Goal: Task Accomplishment & Management: Manage account settings

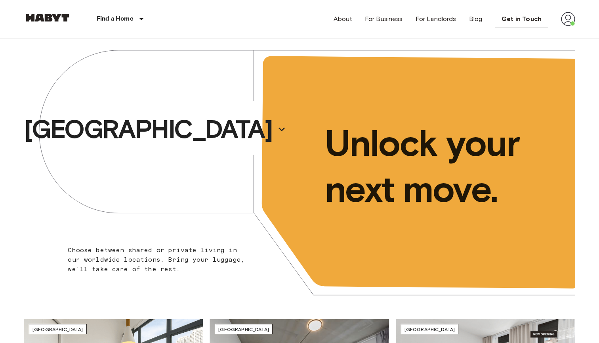
click at [569, 12] on img at bounding box center [568, 19] width 14 height 14
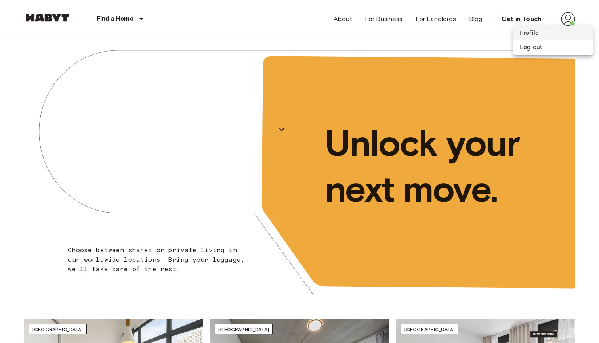
click at [539, 35] on li "Profile" at bounding box center [553, 33] width 79 height 14
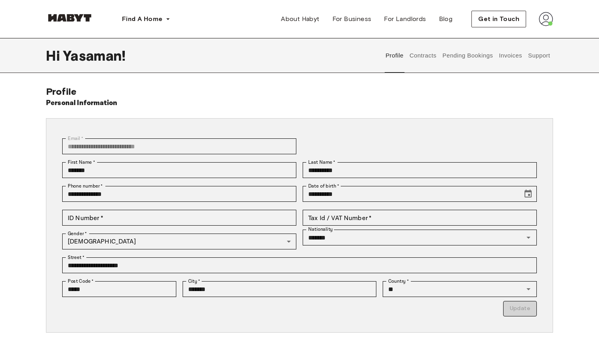
click at [466, 61] on button "Pending Bookings" at bounding box center [467, 55] width 53 height 35
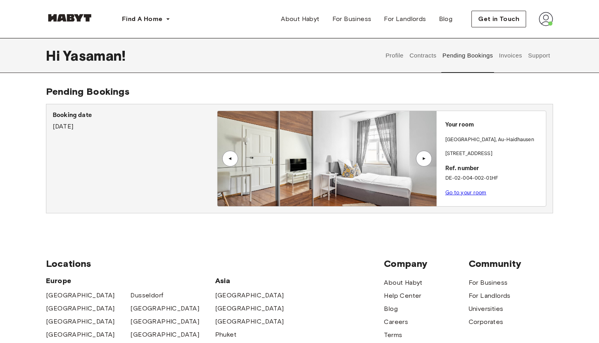
click at [501, 63] on button "Invoices" at bounding box center [510, 55] width 25 height 35
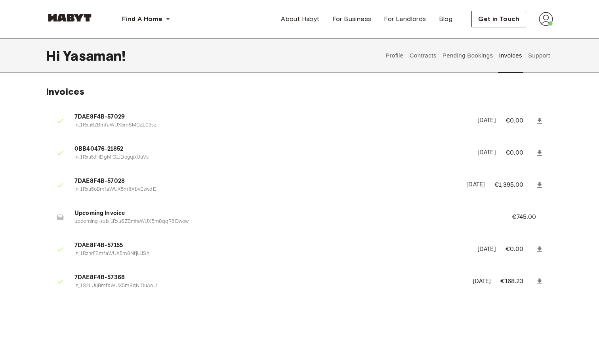
click at [419, 47] on button "Contracts" at bounding box center [423, 55] width 29 height 35
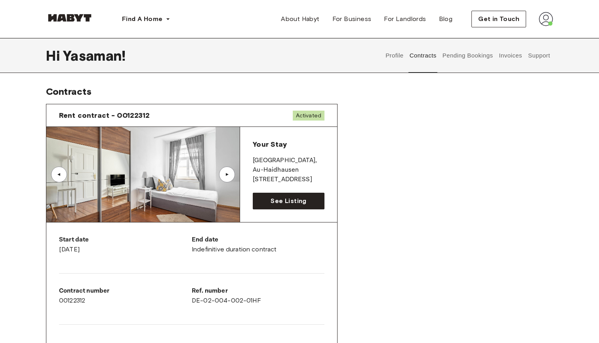
click at [392, 56] on button "Profile" at bounding box center [395, 55] width 20 height 35
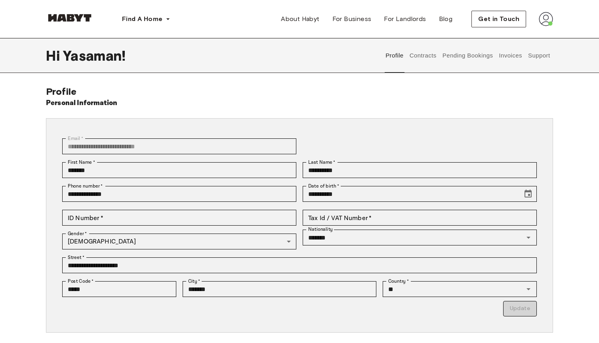
click at [415, 55] on button "Contracts" at bounding box center [423, 55] width 29 height 35
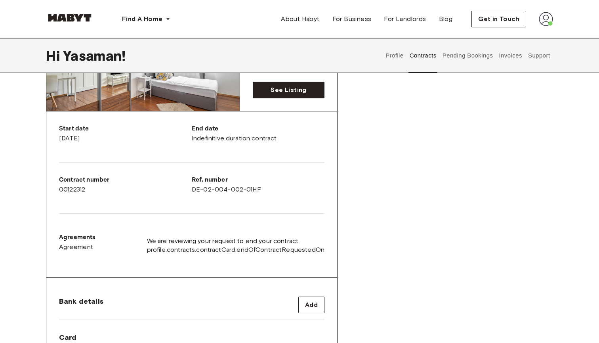
scroll to position [111, 0]
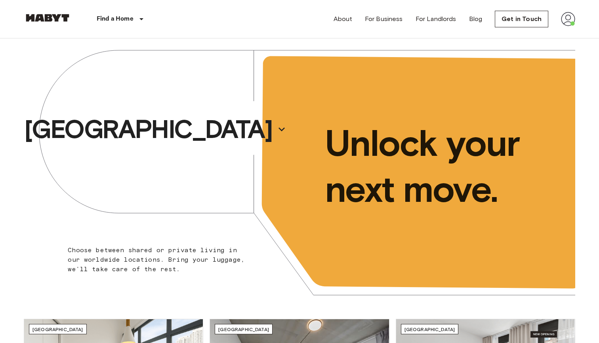
click at [565, 17] on img at bounding box center [568, 19] width 14 height 14
click at [540, 35] on li "Profile" at bounding box center [553, 33] width 79 height 14
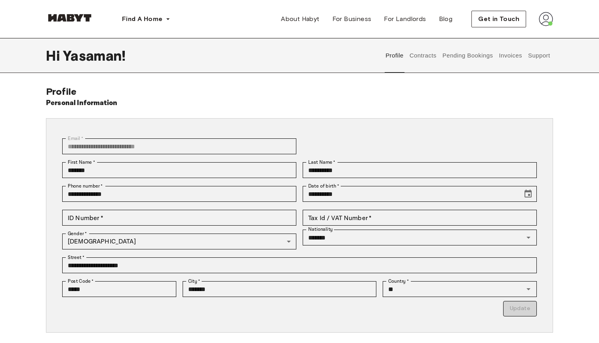
click at [538, 59] on button "Support" at bounding box center [539, 55] width 24 height 35
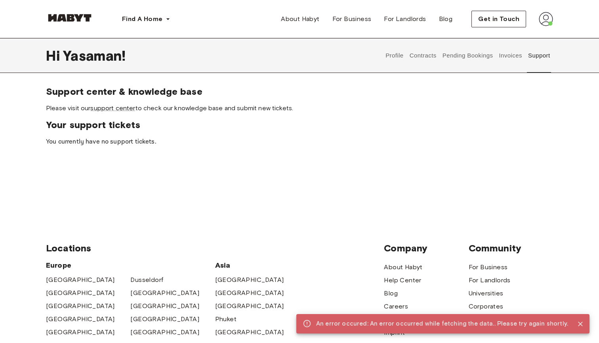
click at [511, 58] on button "Invoices" at bounding box center [510, 55] width 25 height 35
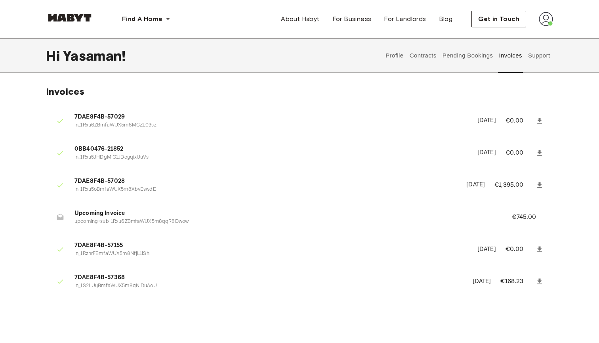
click at [467, 58] on button "Pending Bookings" at bounding box center [467, 55] width 53 height 35
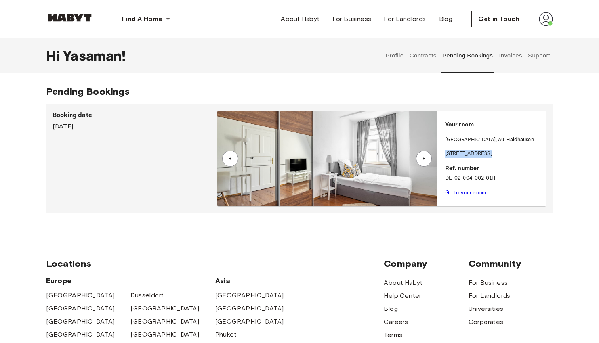
drag, startPoint x: 487, startPoint y: 153, endPoint x: 436, endPoint y: 154, distance: 51.1
click at [437, 153] on div "Your room MUNICH , Au-Haidhausen Edelweißstraße 4 Ref. number DE-02-004-002-01H…" at bounding box center [491, 156] width 109 height 90
copy p "[STREET_ADDRESS]"
